Goal: Check status: Check status

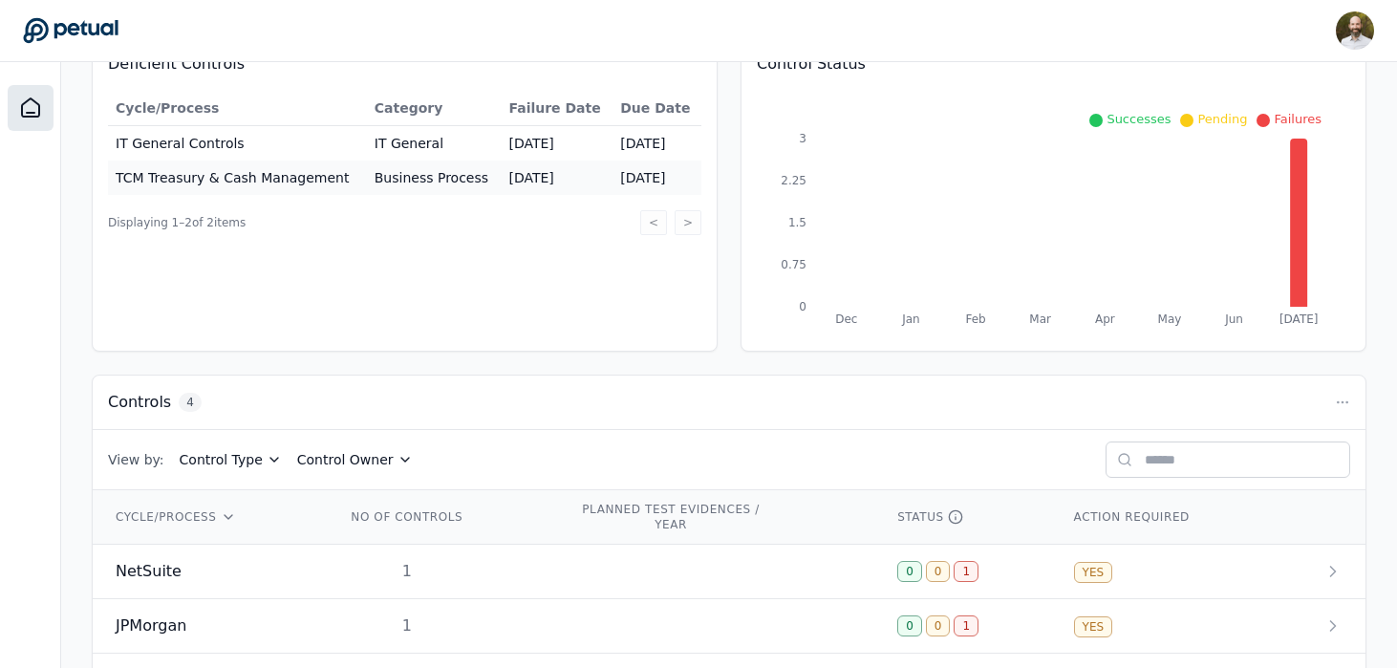
scroll to position [356, 0]
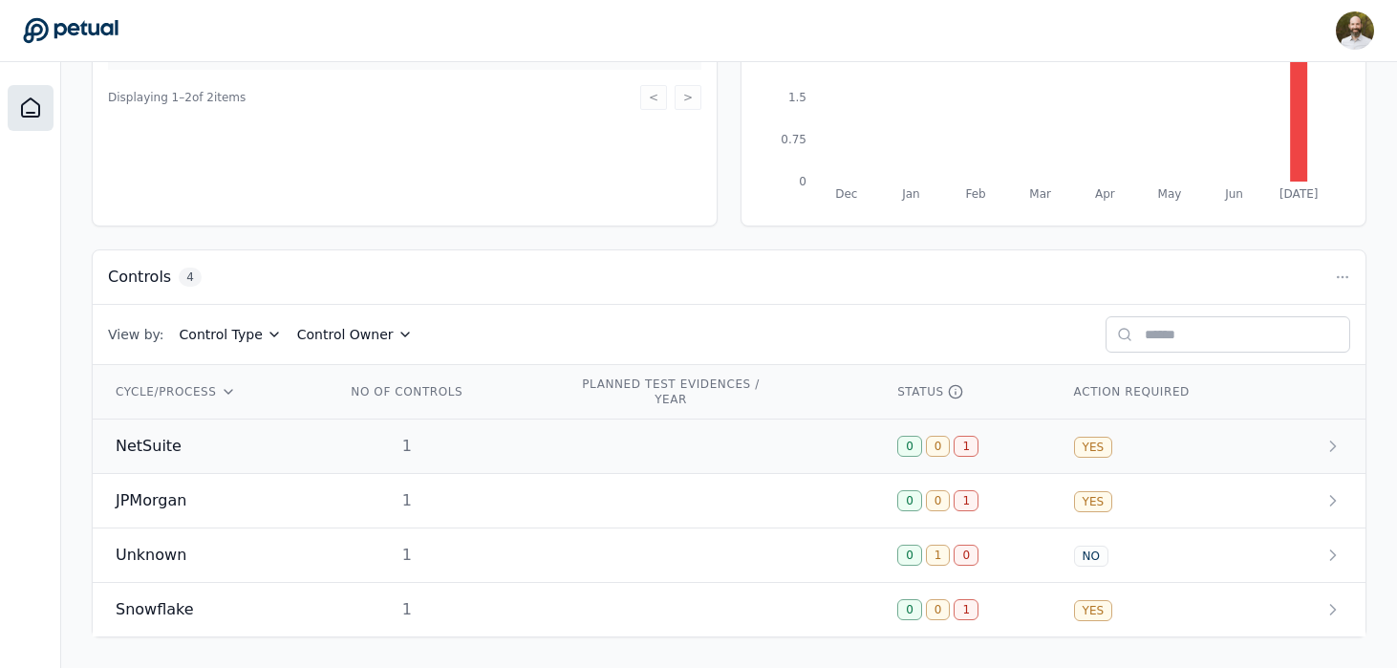
click at [143, 442] on span "NetSuite" at bounding box center [149, 446] width 66 height 23
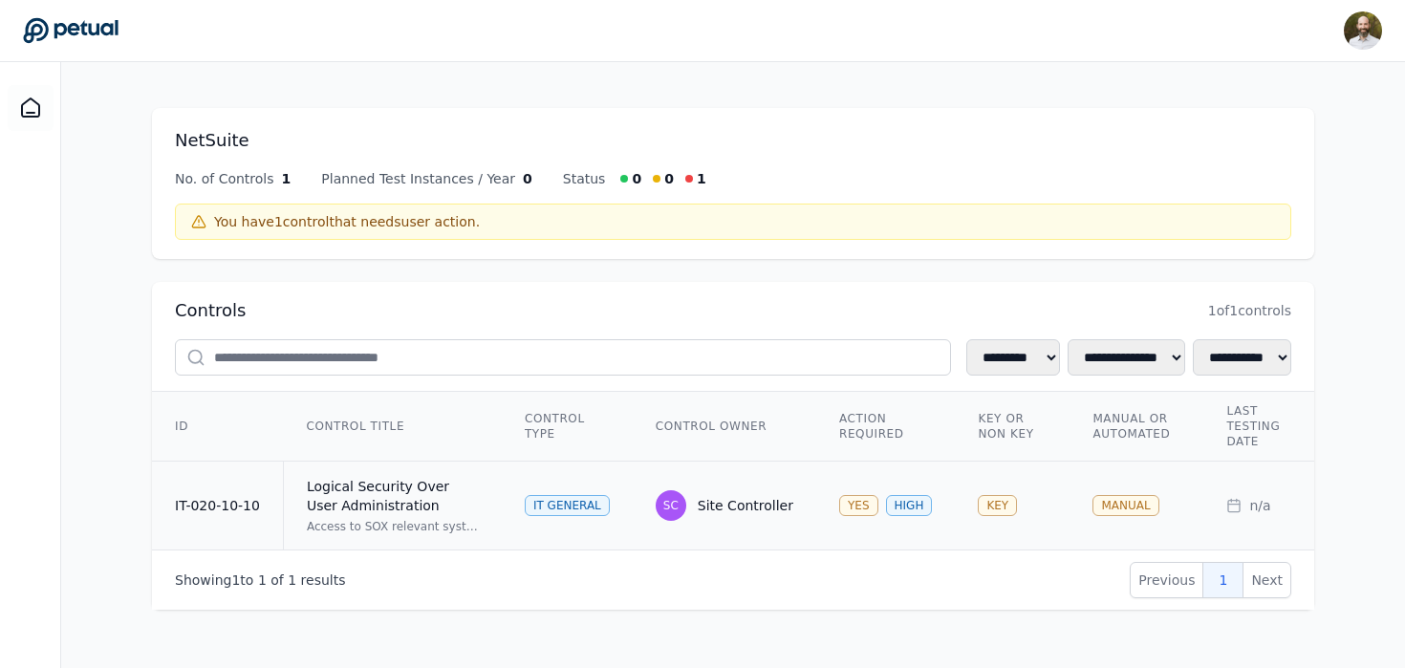
click at [409, 513] on div "Logical Security Over User Administration" at bounding box center [393, 496] width 172 height 38
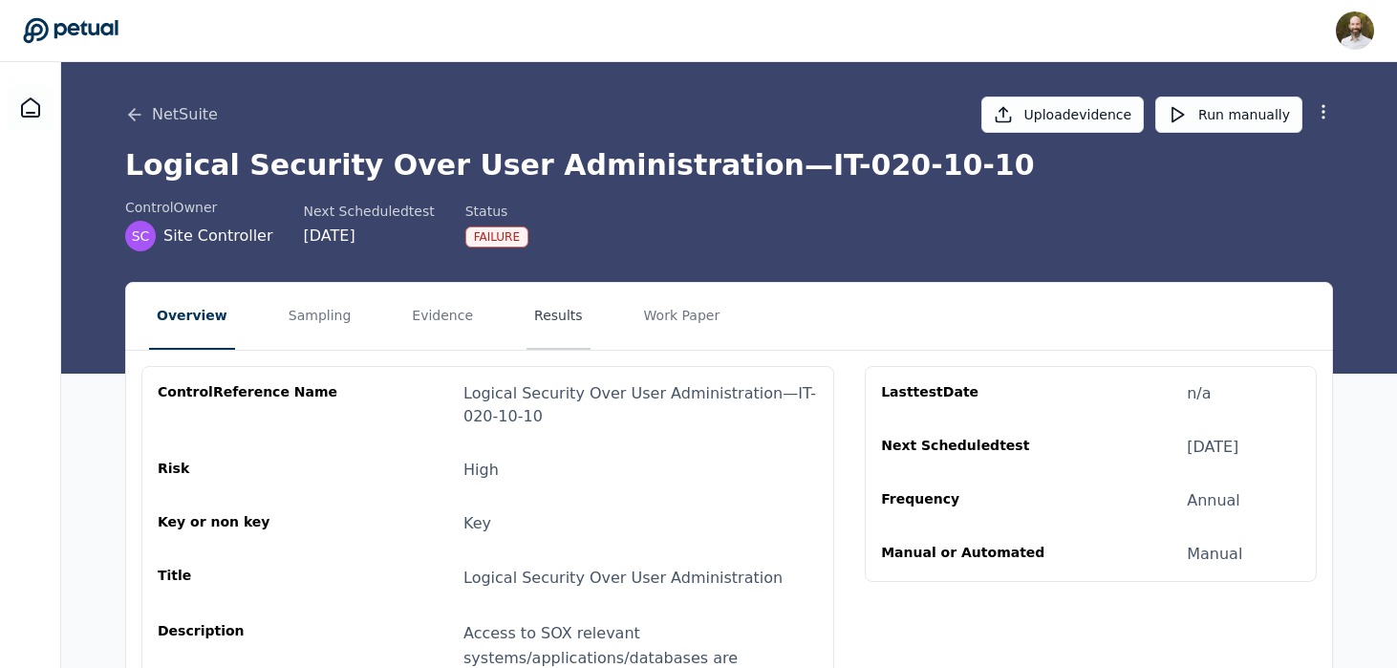
click at [551, 319] on button "Results" at bounding box center [559, 316] width 64 height 67
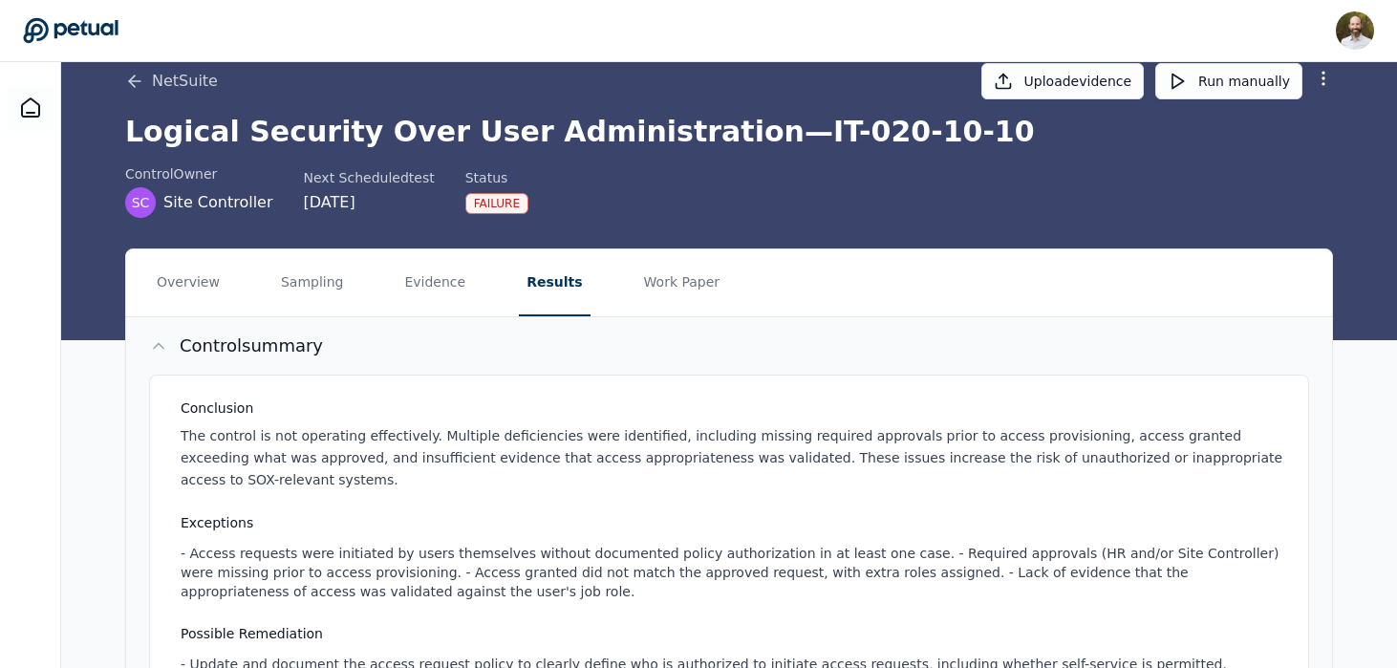
scroll to position [71, 0]
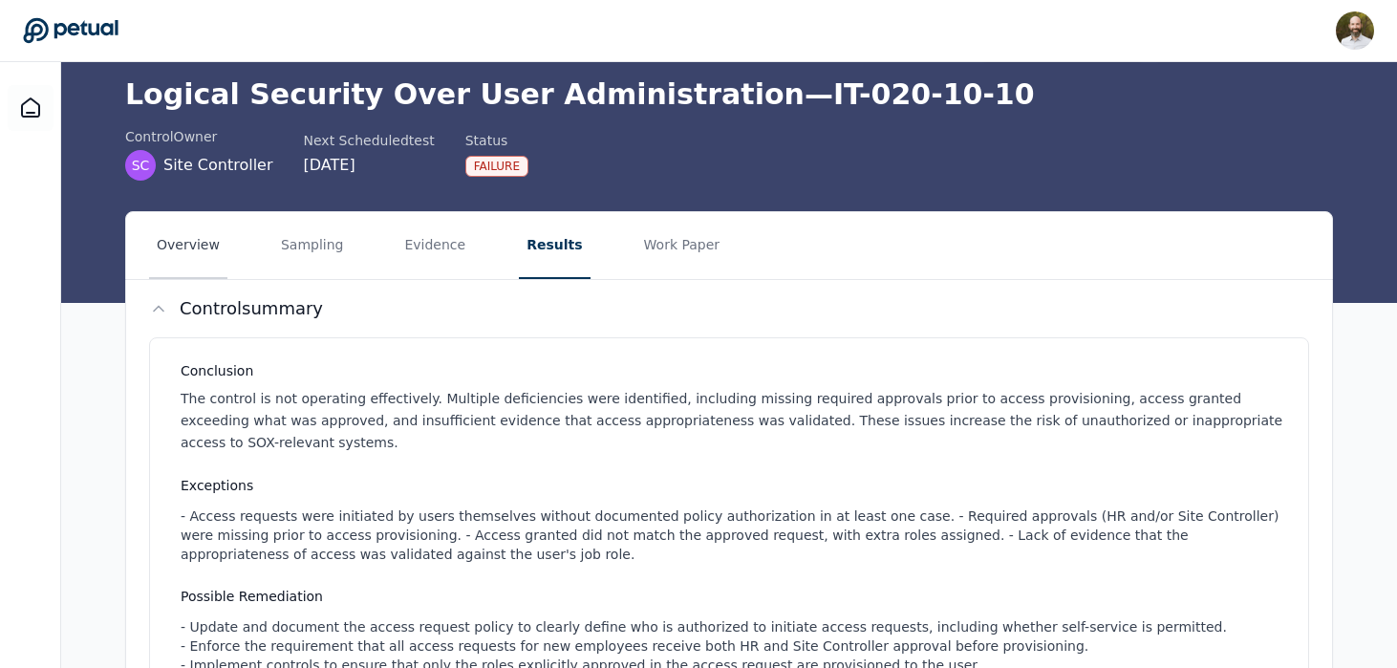
click at [200, 241] on button "Overview" at bounding box center [188, 245] width 78 height 67
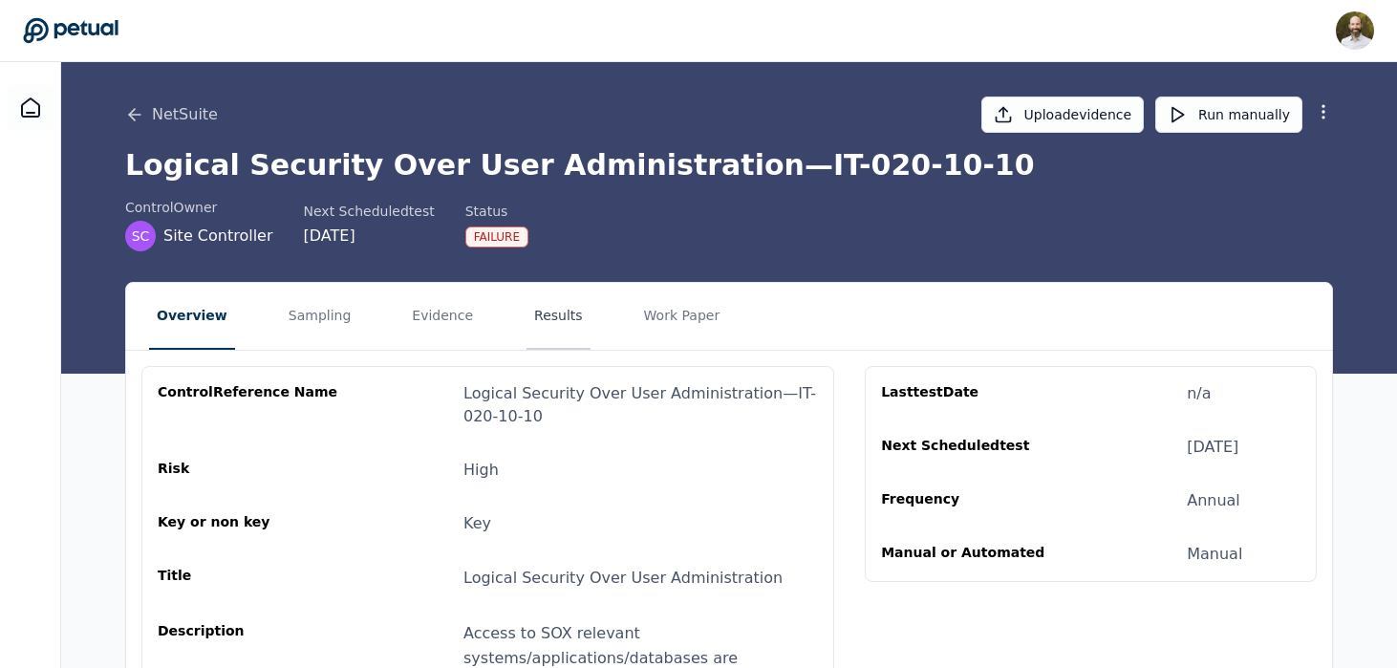
click at [534, 321] on button "Results" at bounding box center [559, 316] width 64 height 67
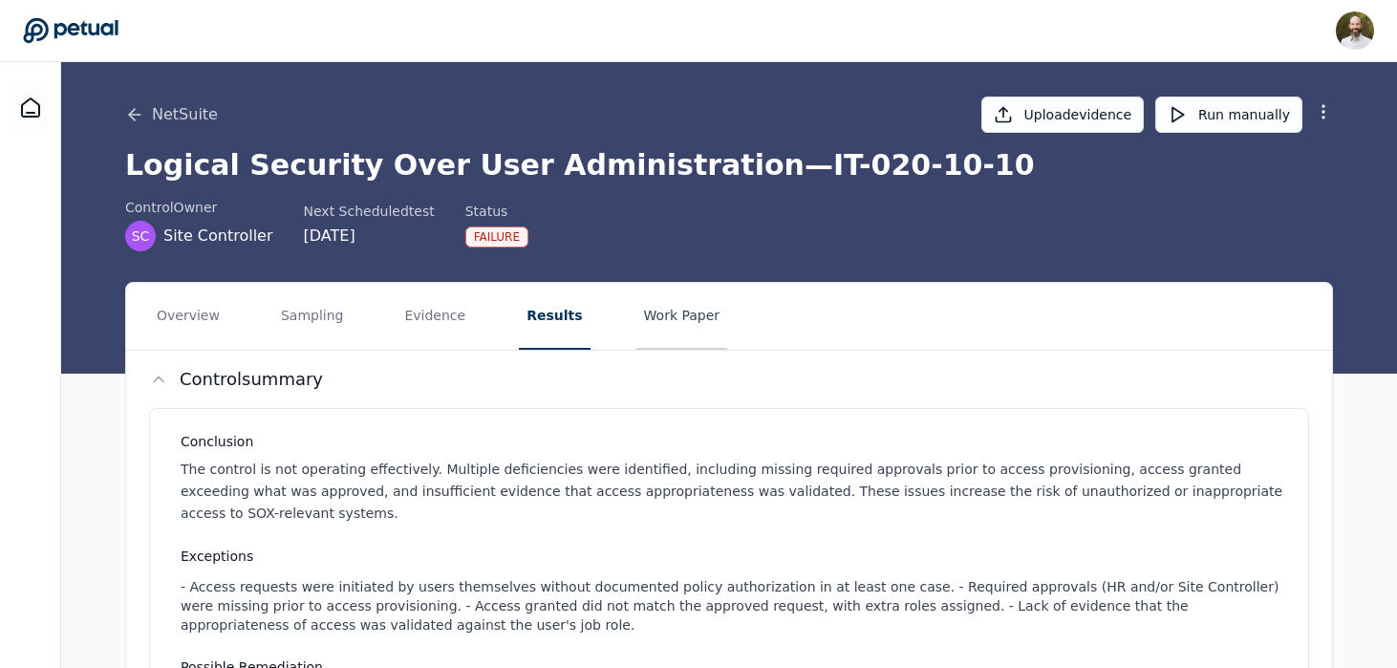
click at [661, 312] on button "Work Paper" at bounding box center [683, 316] width 92 height 67
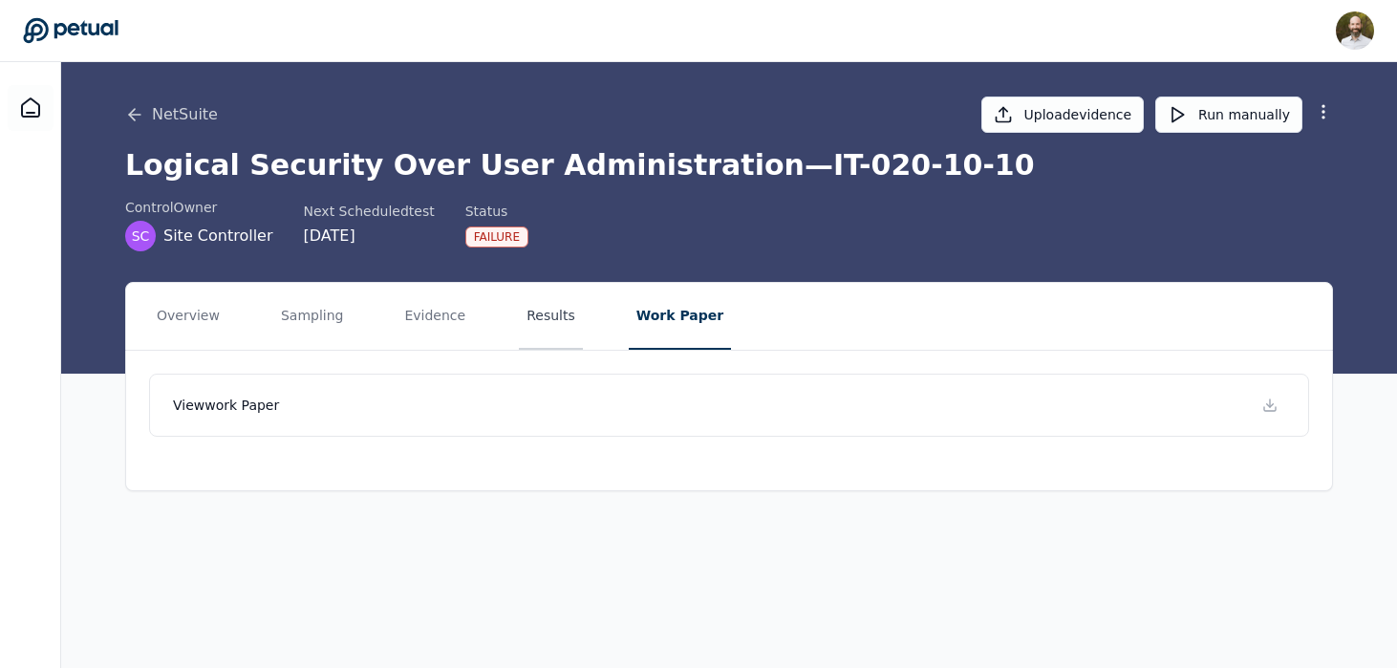
click at [537, 310] on button "Results" at bounding box center [551, 316] width 64 height 67
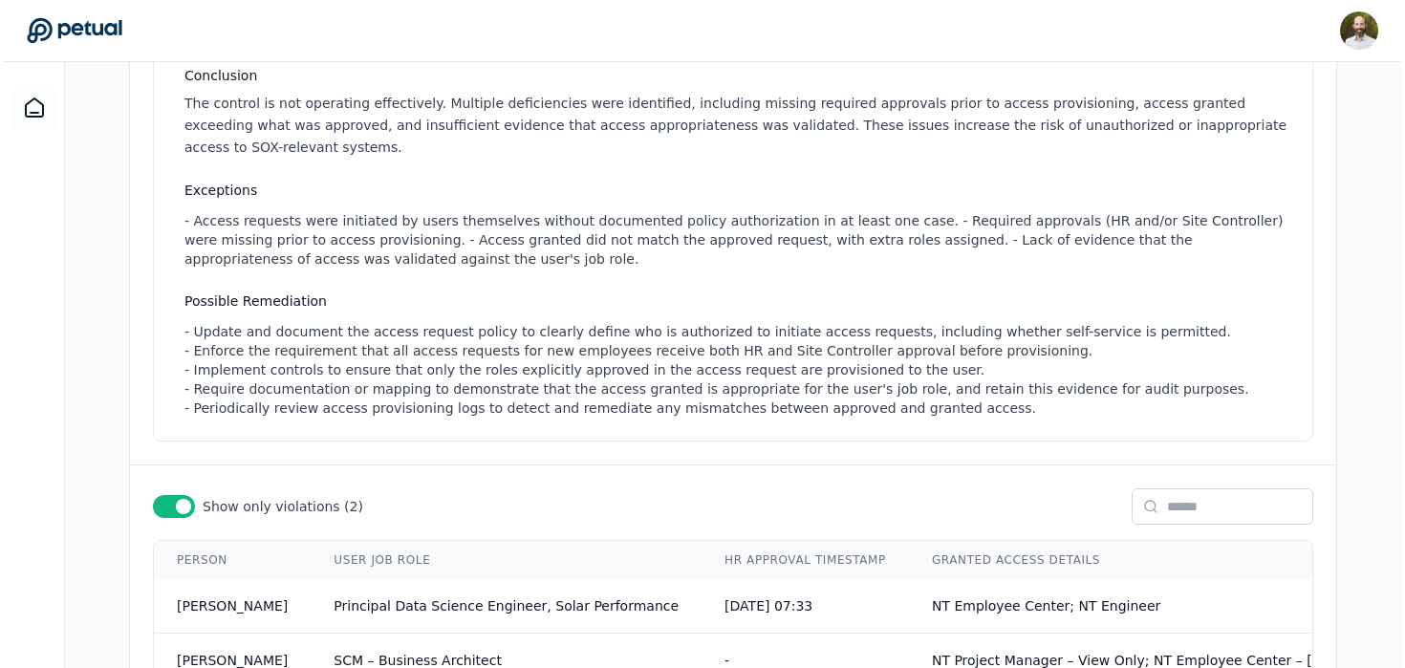
scroll to position [487, 0]
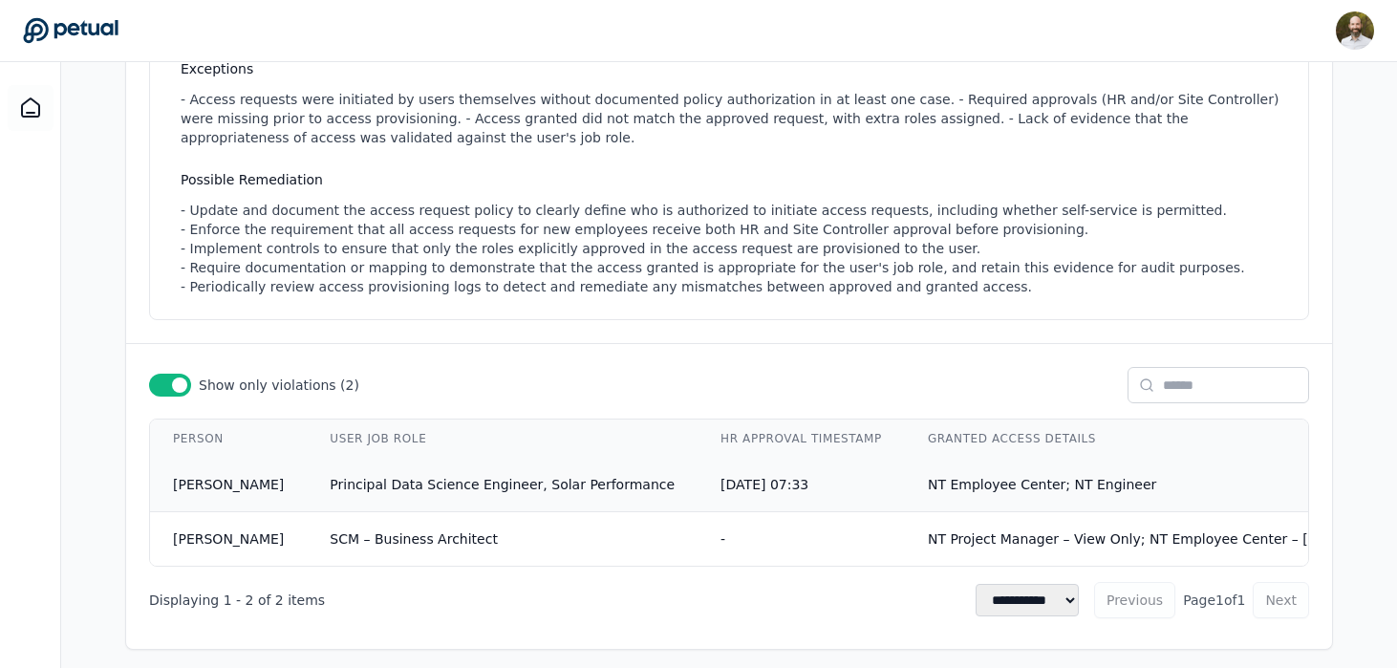
click at [366, 477] on span "Principal Data Science Engineer, Solar Performance" at bounding box center [502, 484] width 345 height 15
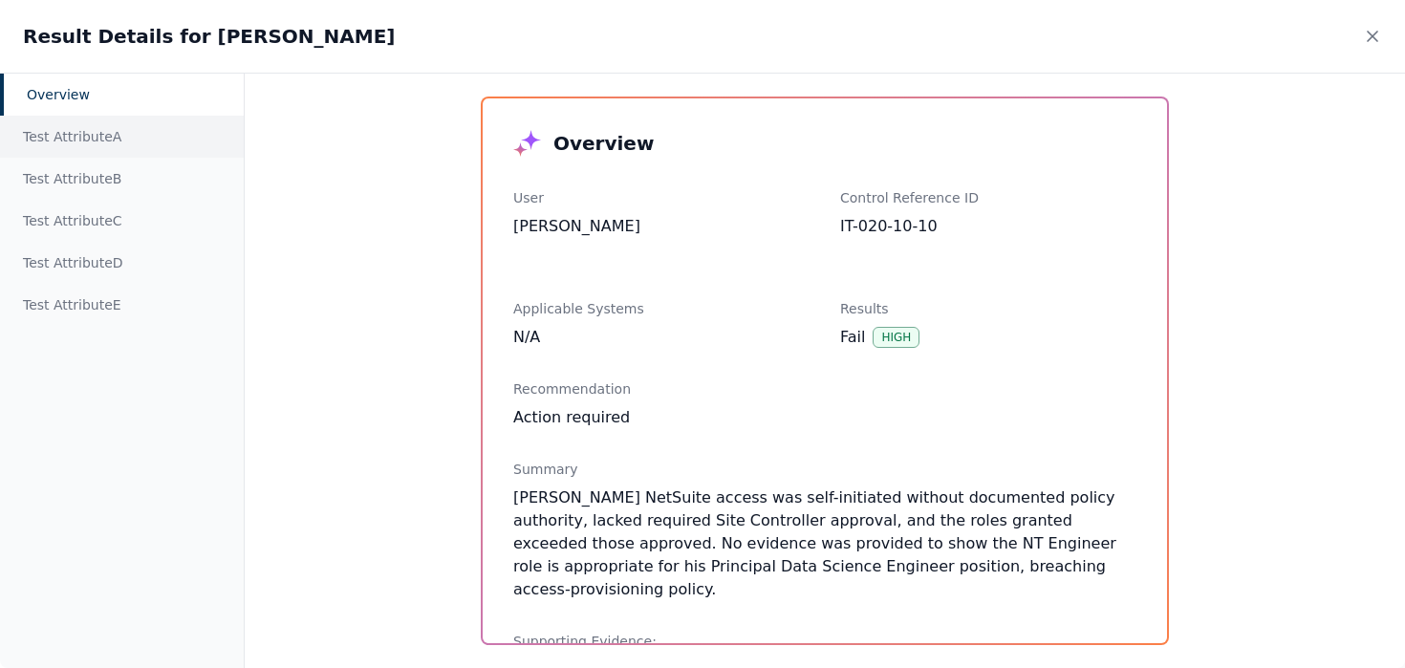
click at [106, 136] on div "Test Attribute A" at bounding box center [122, 137] width 244 height 42
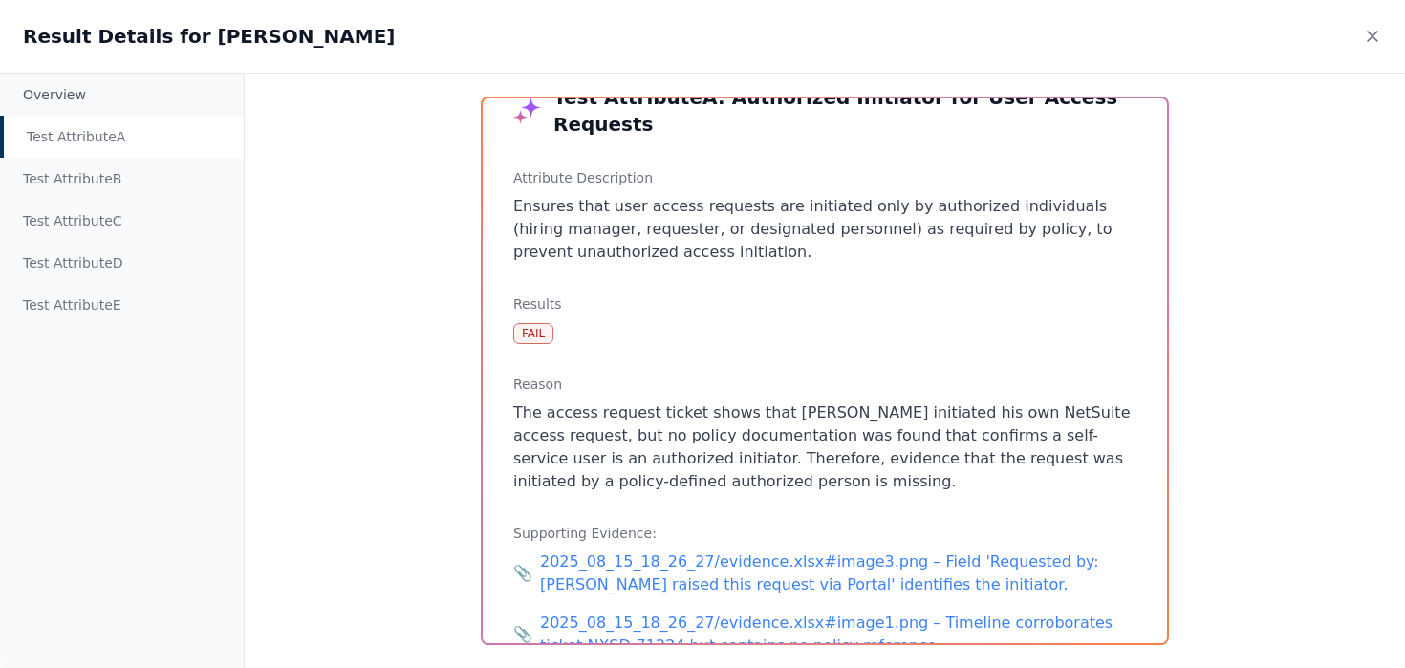
scroll to position [0, 0]
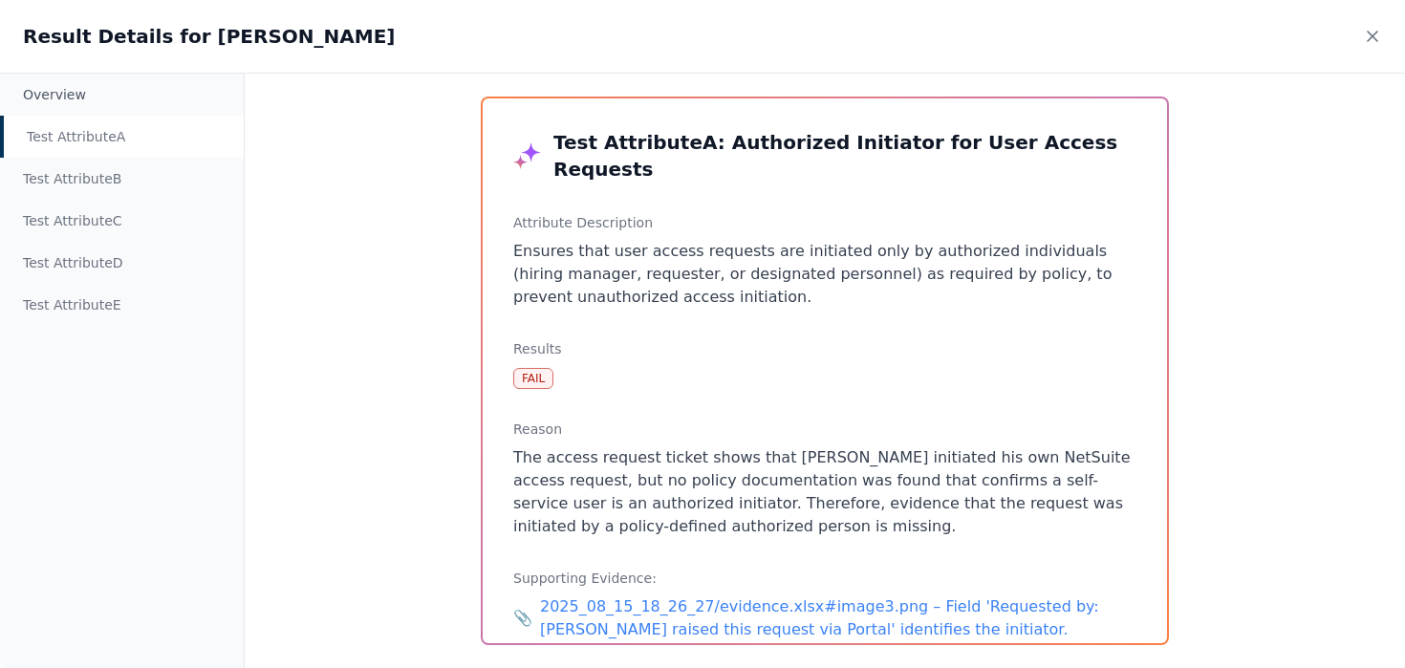
click at [529, 142] on icon at bounding box center [531, 152] width 20 height 20
click at [72, 176] on div "Test Attribute B" at bounding box center [122, 179] width 244 height 42
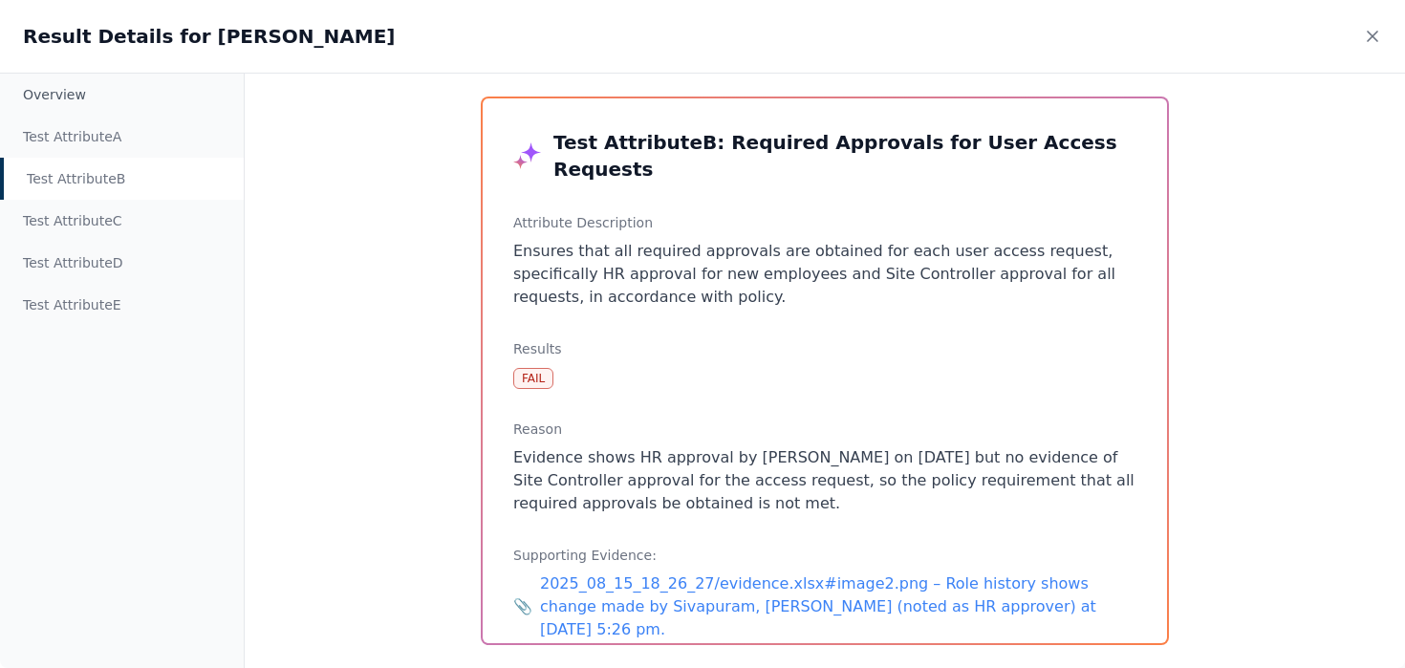
scroll to position [97, 0]
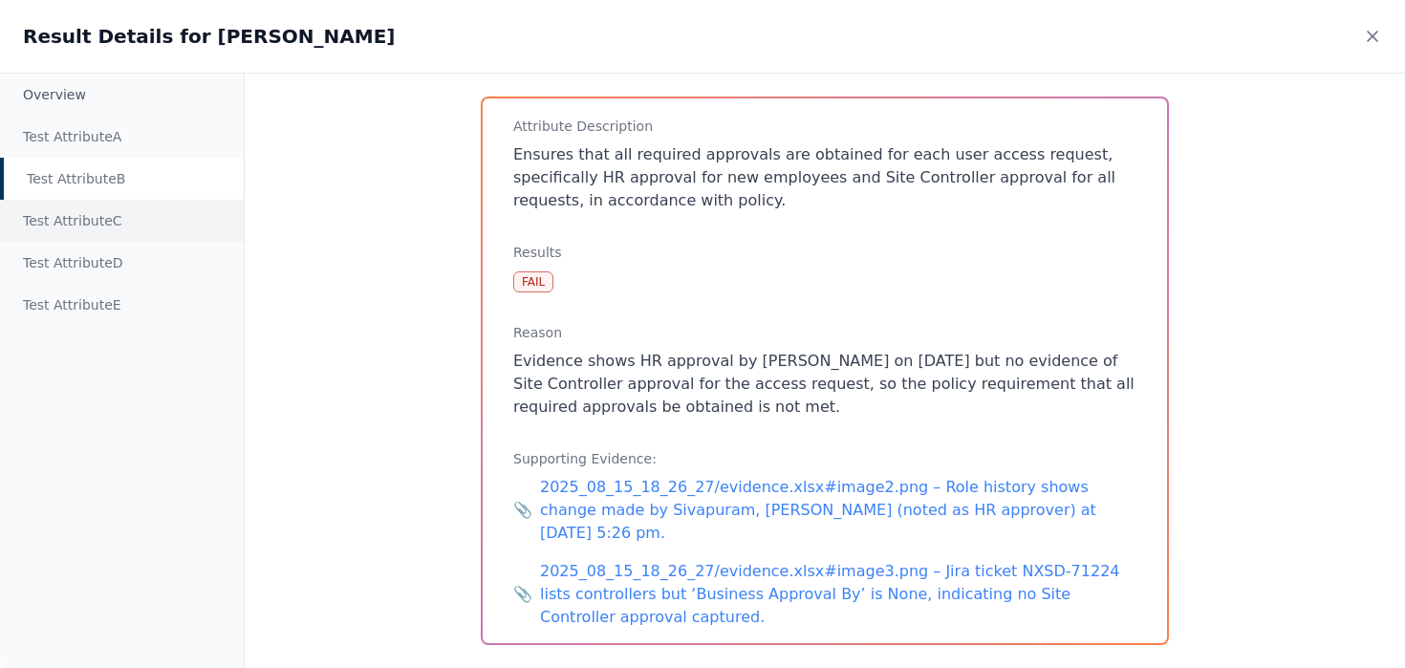
click at [79, 218] on div "Test Attribute C" at bounding box center [122, 221] width 244 height 42
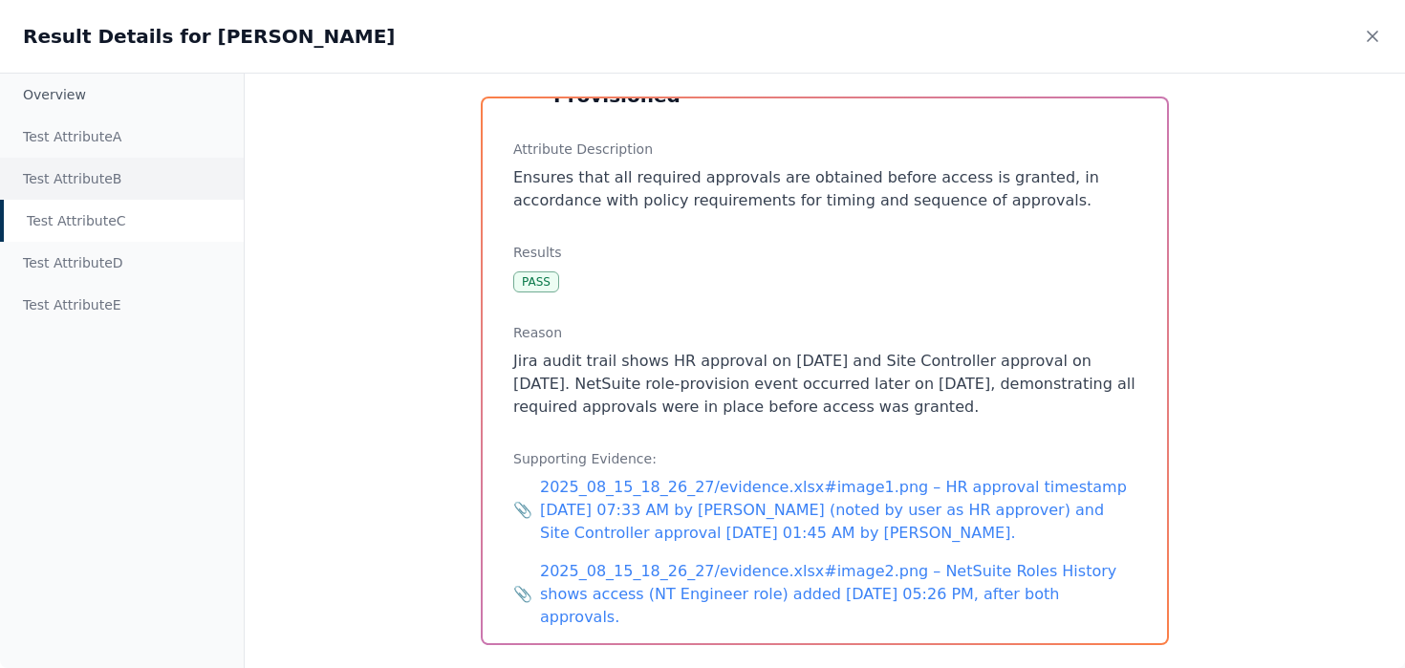
click at [93, 179] on div "Test Attribute B" at bounding box center [122, 179] width 244 height 42
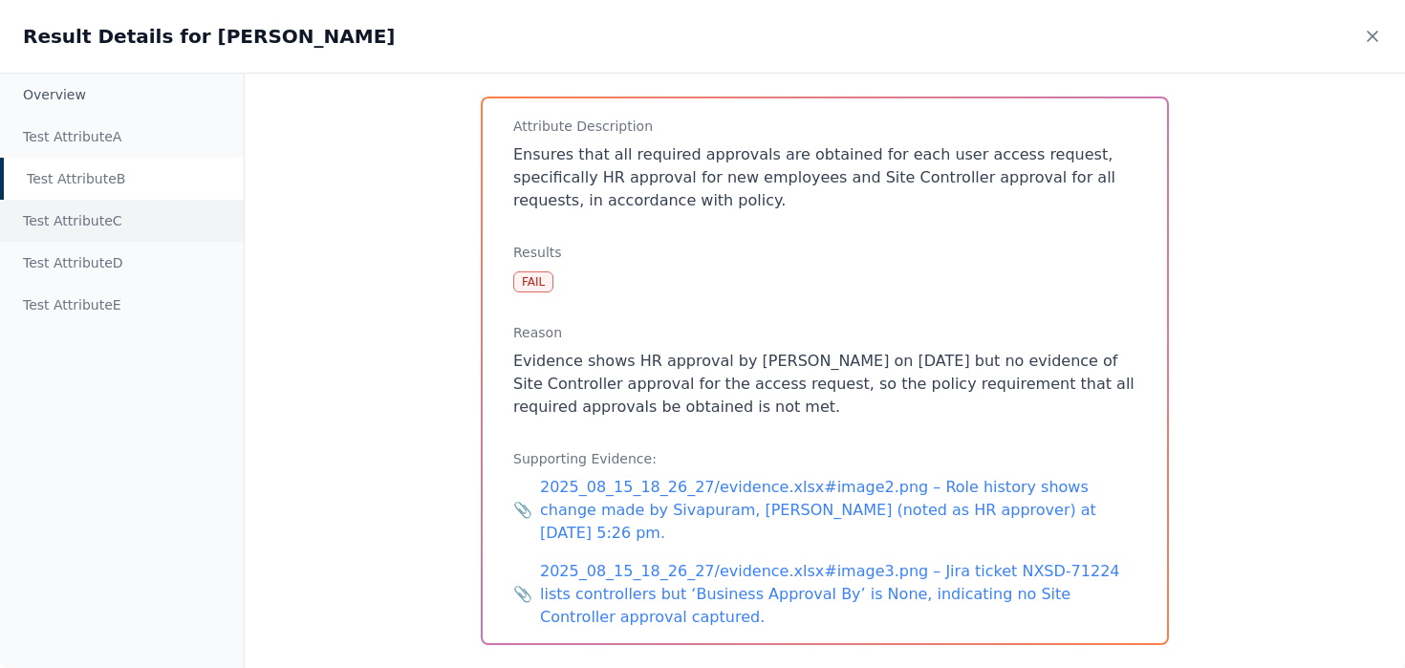
click at [93, 221] on div "Test Attribute C" at bounding box center [122, 221] width 244 height 42
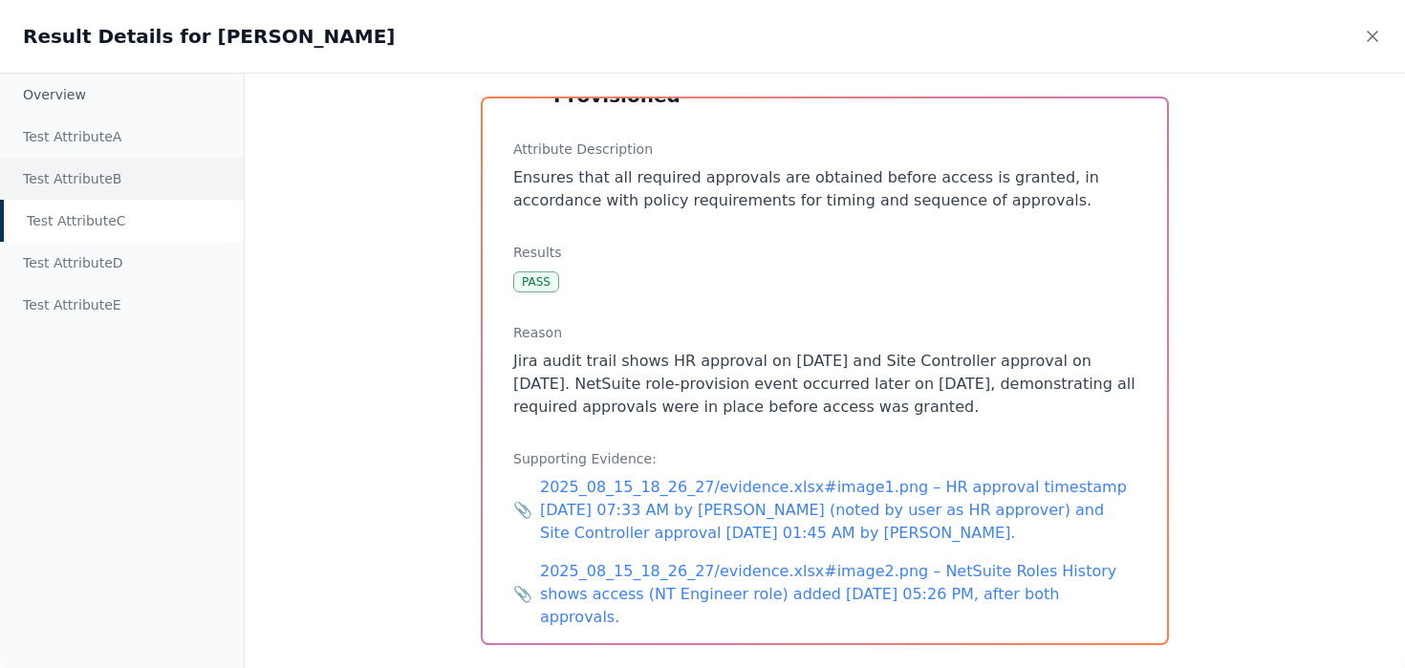
click at [96, 182] on div "Test Attribute B" at bounding box center [122, 179] width 244 height 42
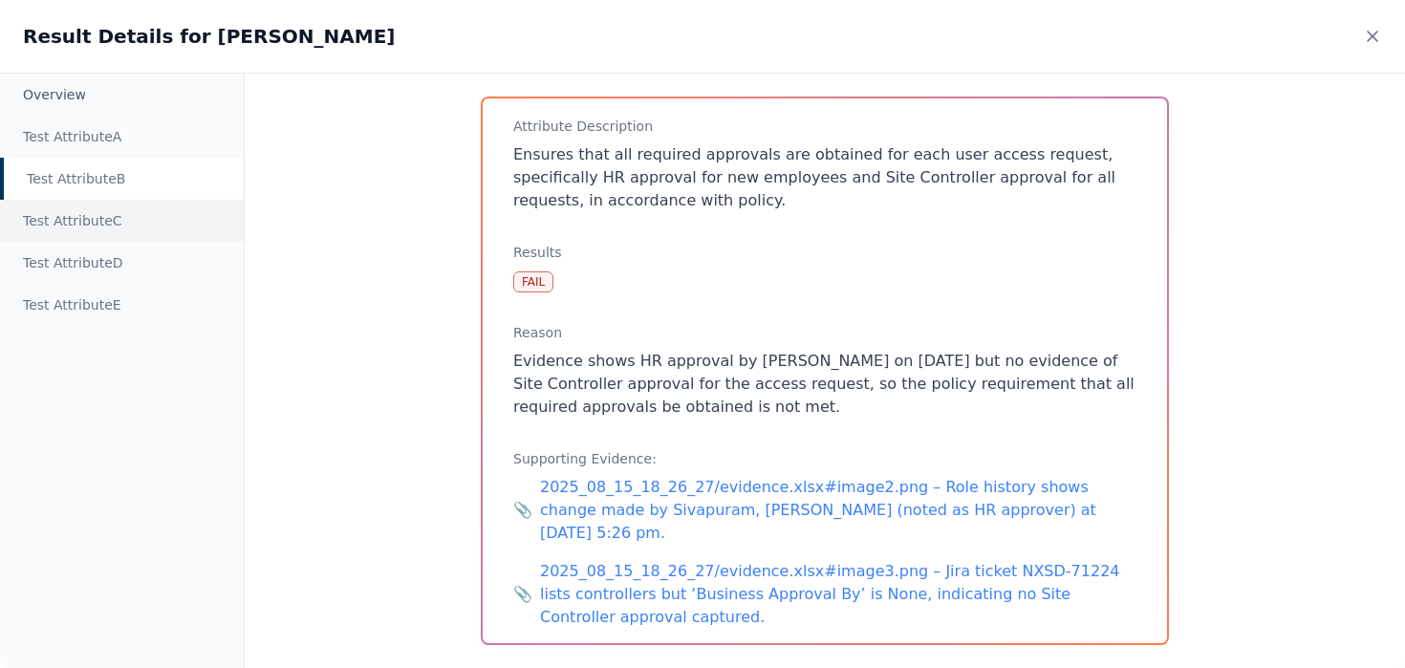
click at [86, 230] on div "Test Attribute C" at bounding box center [122, 221] width 244 height 42
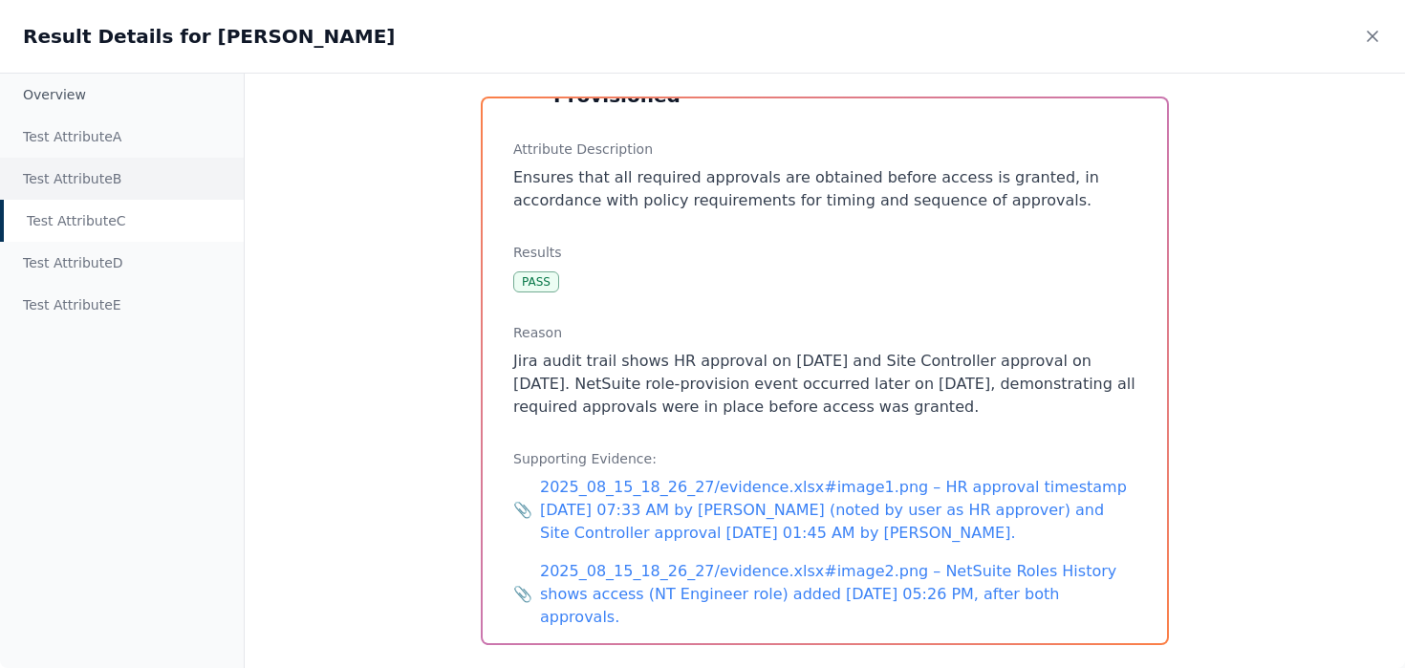
click at [104, 180] on div "Test Attribute B" at bounding box center [122, 179] width 244 height 42
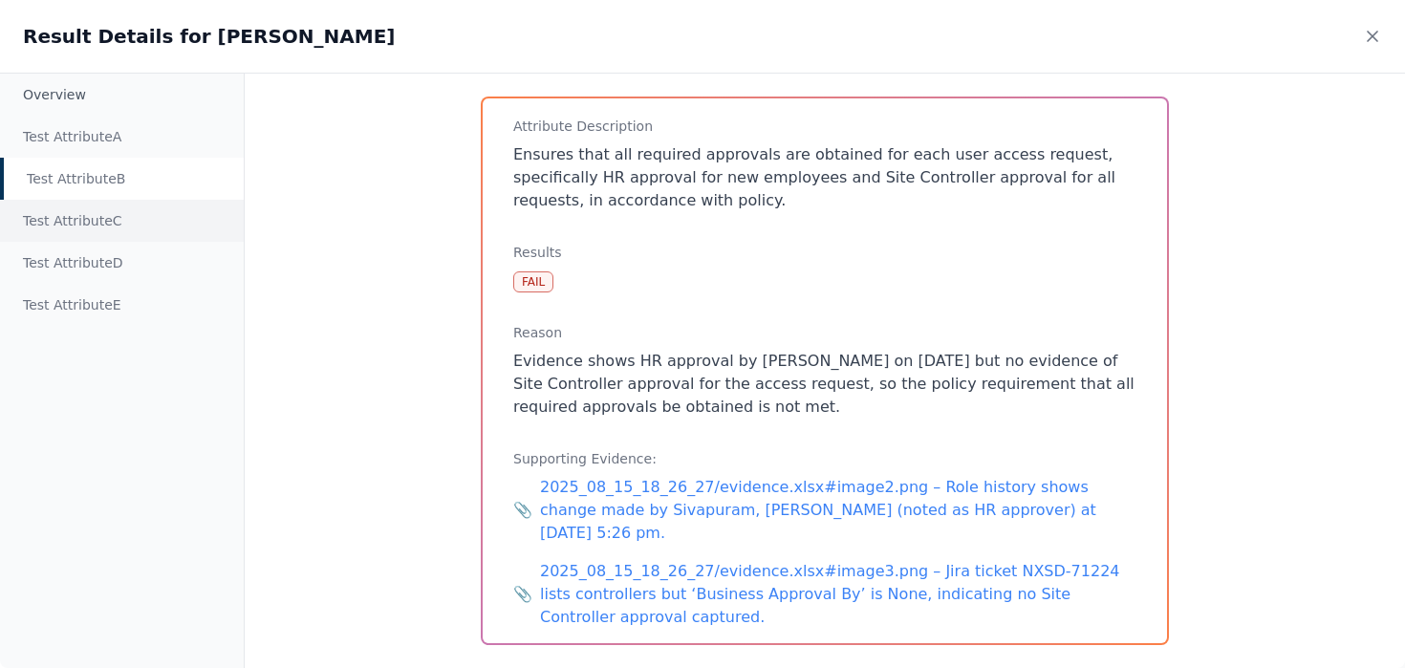
click at [100, 208] on div "Test Attribute C" at bounding box center [122, 221] width 244 height 42
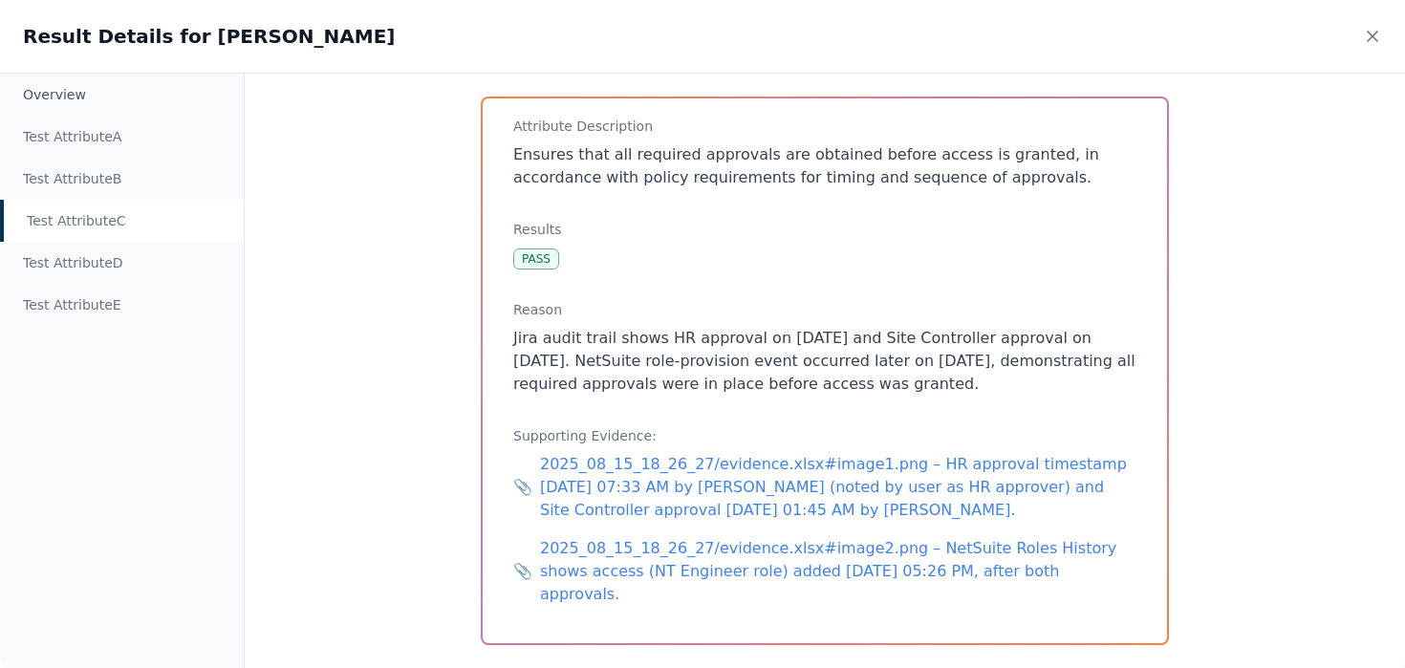
scroll to position [74, 0]
